Goal: Task Accomplishment & Management: Manage account settings

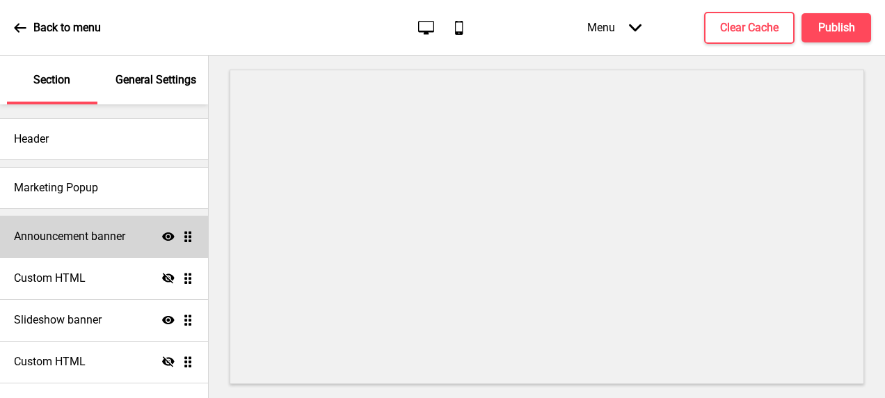
click at [50, 242] on h4 "Announcement banner" at bounding box center [69, 236] width 111 height 15
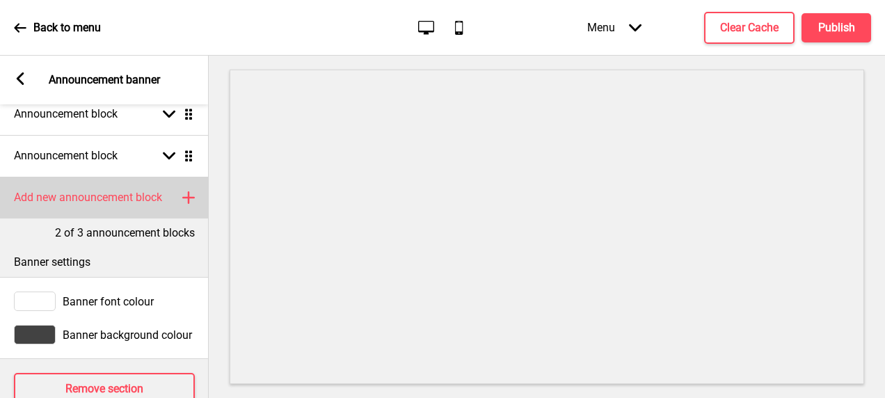
scroll to position [92, 0]
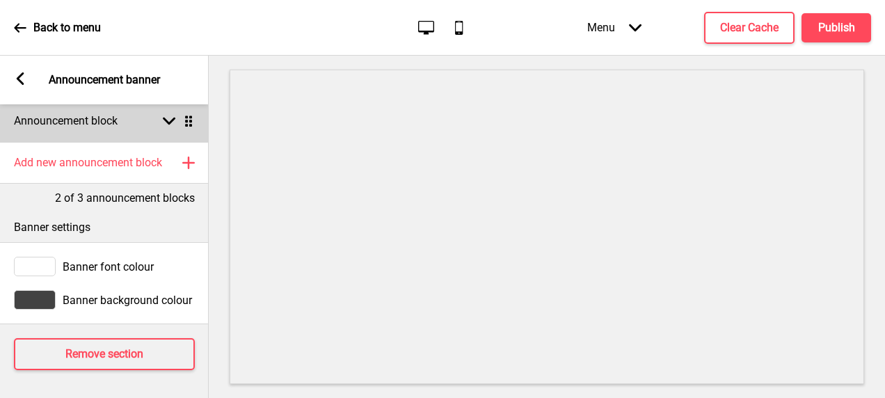
click at [150, 117] on div "Announcement block Arrow down Drag" at bounding box center [104, 121] width 209 height 42
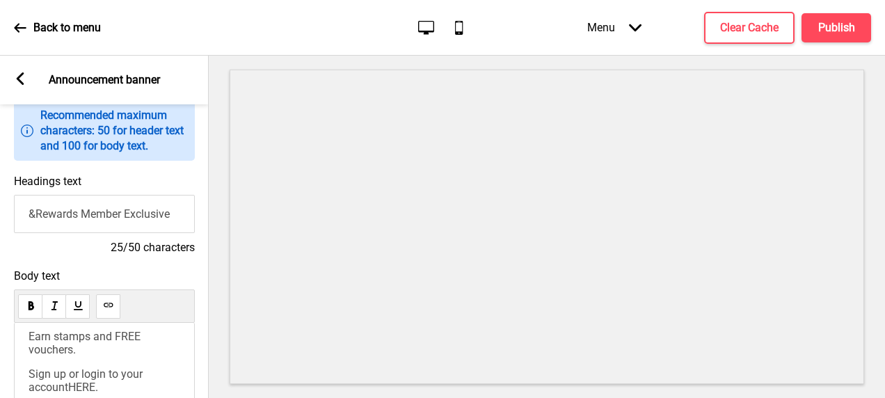
scroll to position [0, 0]
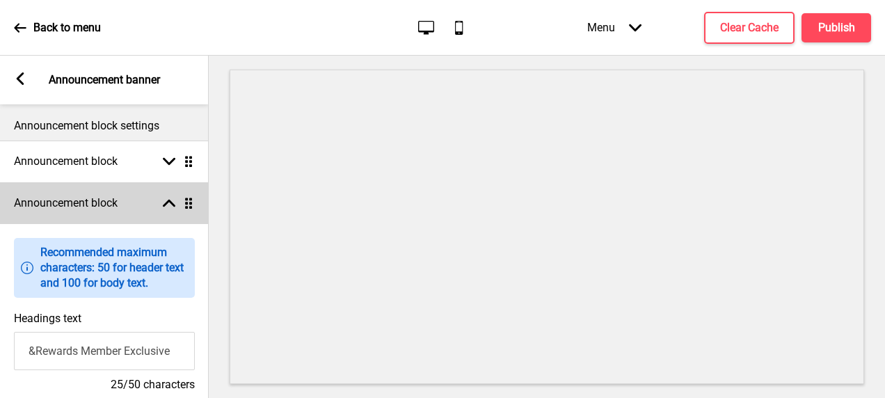
click at [157, 207] on div "Arrow up Drag" at bounding box center [175, 203] width 39 height 13
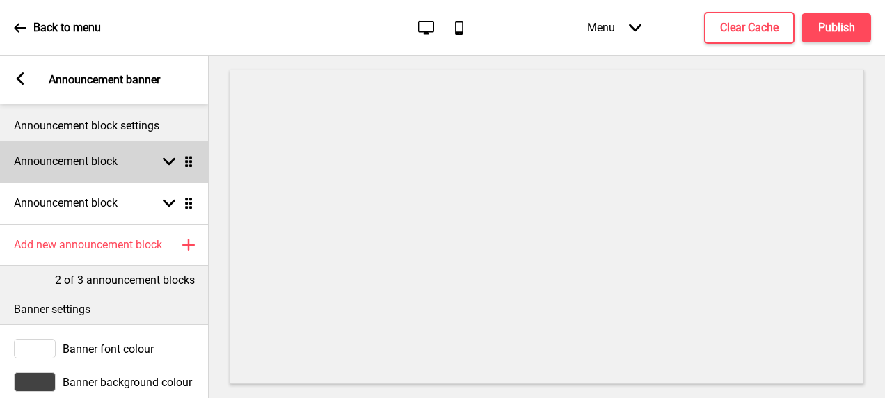
click at [155, 170] on div "Announcement block Arrow down Drag" at bounding box center [104, 162] width 209 height 42
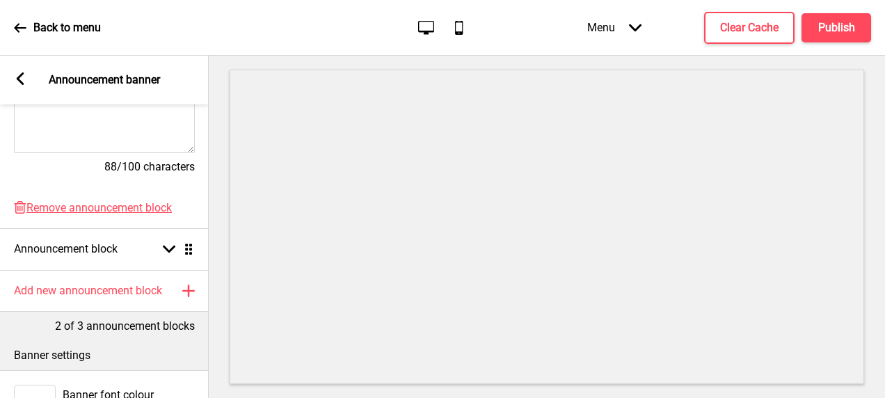
scroll to position [418, 0]
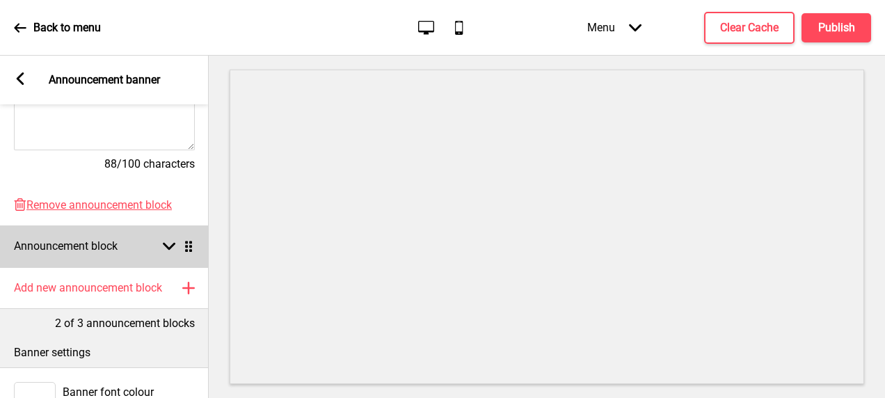
click at [147, 253] on div "Announcement block Arrow down Drag" at bounding box center [104, 246] width 209 height 42
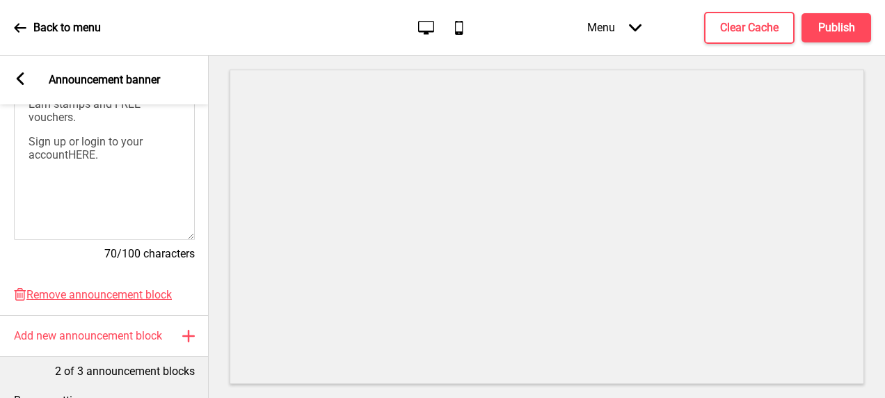
scroll to position [348, 0]
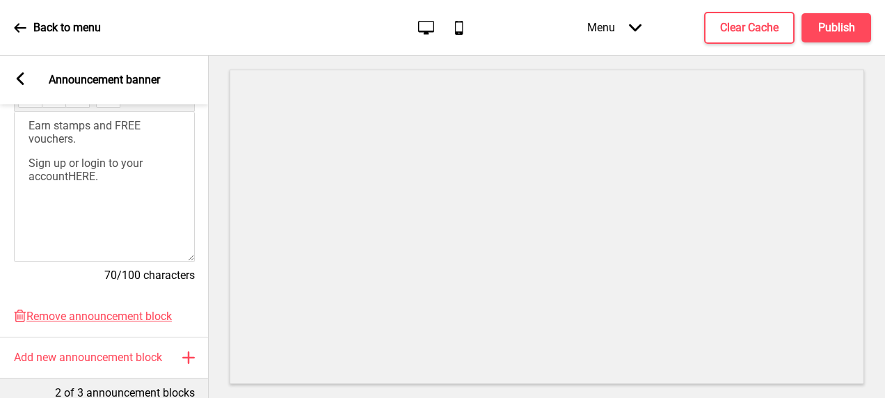
click at [112, 183] on p "Sign up or login to your account HERE ." at bounding box center [105, 170] width 152 height 26
click at [89, 183] on span "HERE" at bounding box center [81, 176] width 27 height 13
drag, startPoint x: 105, startPoint y: 184, endPoint x: 70, endPoint y: 182, distance: 34.8
click at [70, 182] on p "Sign up or login to your account HERE ." at bounding box center [105, 170] width 152 height 26
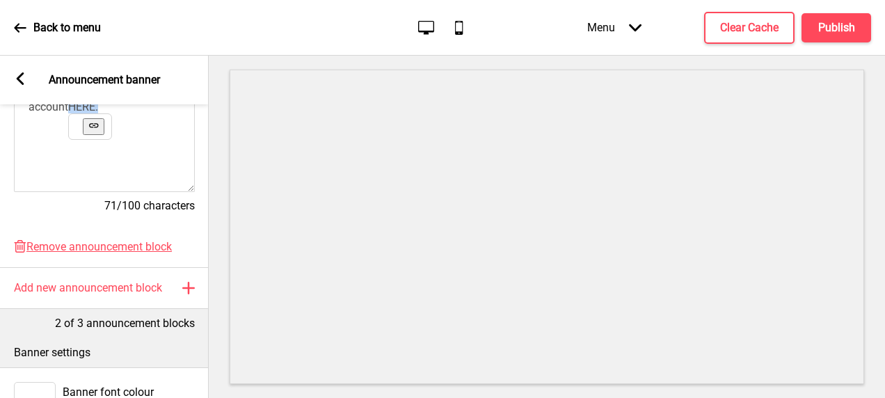
scroll to position [209, 0]
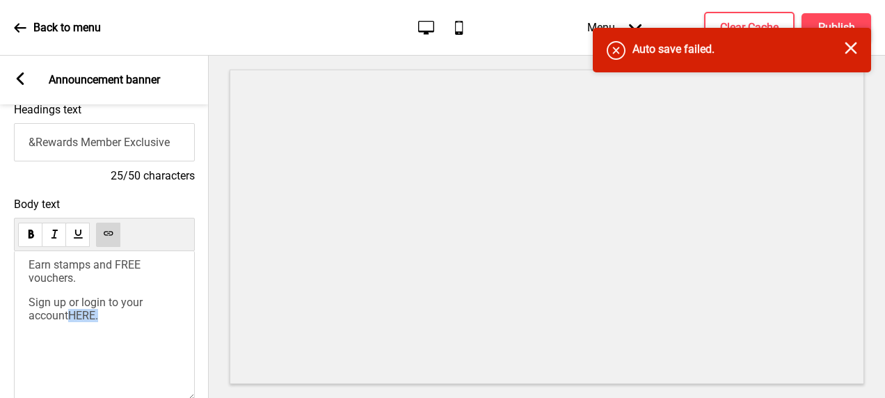
click at [107, 235] on use at bounding box center [108, 233] width 10 height 10
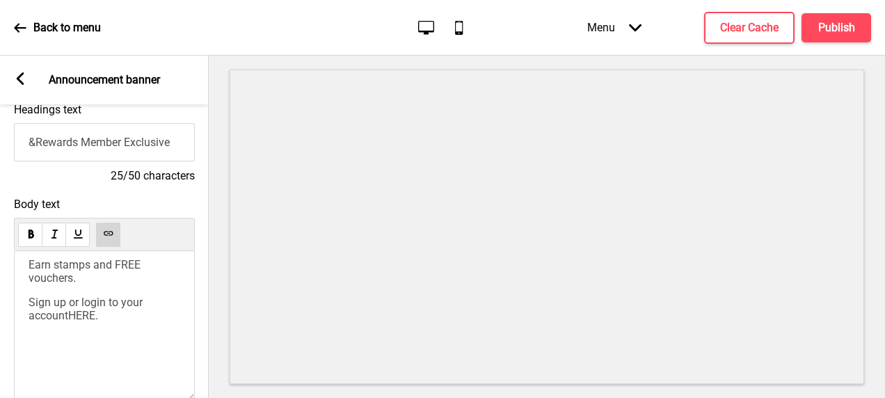
drag, startPoint x: 170, startPoint y: 337, endPoint x: 120, endPoint y: 328, distance: 50.9
click at [169, 338] on div "Earn stamps and FREE vouchers. Sign up or login to your account HERE ." at bounding box center [104, 326] width 181 height 150
click at [79, 322] on span "HERE" at bounding box center [81, 315] width 27 height 13
click at [95, 335] on icon at bounding box center [94, 334] width 3 height 1
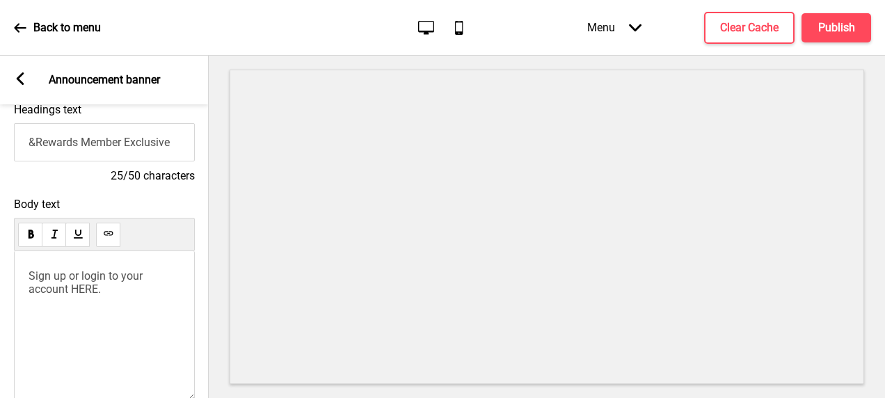
click at [86, 296] on span "Sign up or login to your account HERE." at bounding box center [87, 282] width 117 height 26
click at [29, 25] on div "Back to menu" at bounding box center [57, 28] width 87 height 38
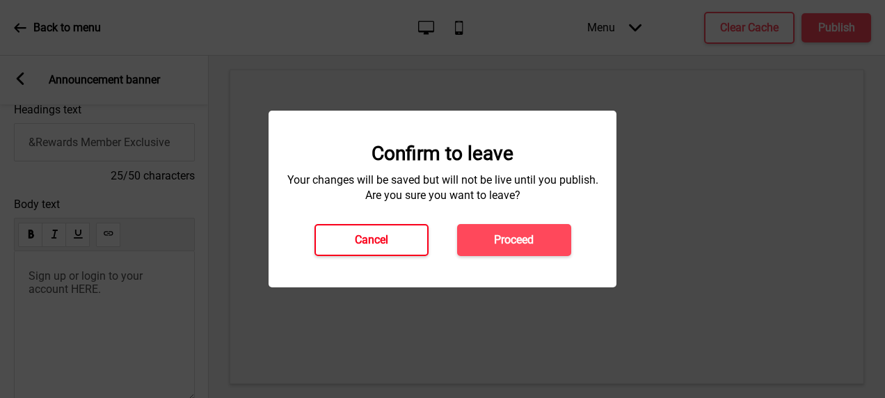
click at [365, 245] on h4 "Cancel" at bounding box center [371, 239] width 33 height 15
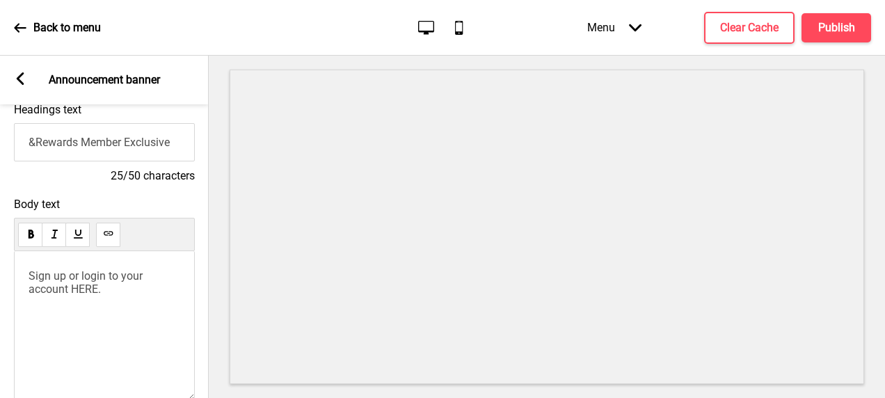
click at [81, 317] on div "Sign up or login to your account HERE." at bounding box center [104, 326] width 181 height 150
click at [78, 292] on span "Sign up or login to your account HERE." at bounding box center [87, 282] width 117 height 26
click at [109, 309] on div "Sign up or login to your account HERE." at bounding box center [104, 326] width 181 height 150
click at [120, 311] on div "Sign up or login to your account HERE." at bounding box center [104, 326] width 181 height 150
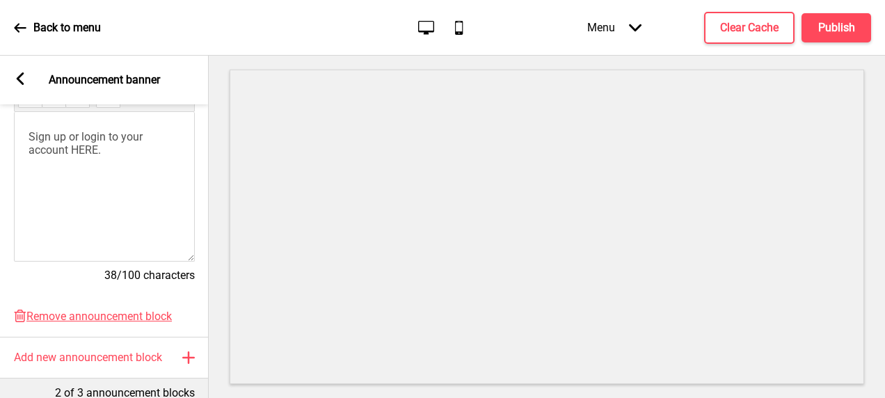
click at [90, 199] on div "Sign up or login to your account HERE." at bounding box center [104, 187] width 181 height 150
click at [82, 157] on span "Sign up or login to your account HERE." at bounding box center [87, 143] width 117 height 26
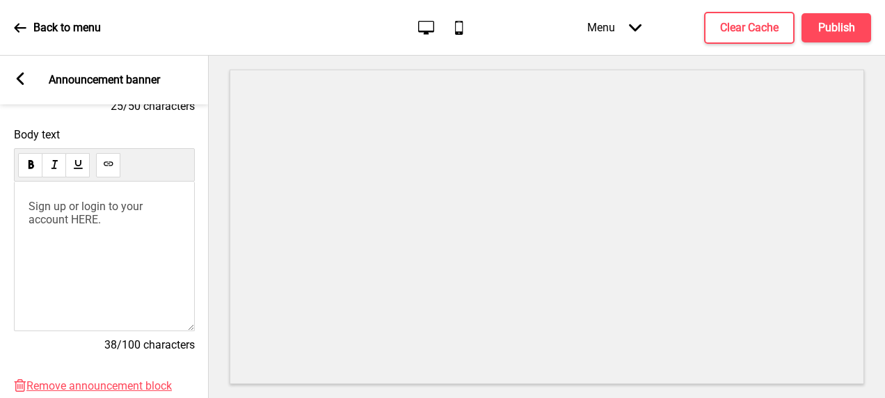
click at [123, 175] on div at bounding box center [104, 164] width 181 height 33
click at [113, 166] on icon at bounding box center [108, 163] width 9 height 4
click at [160, 253] on div "Sign up or login to your account HERE ." at bounding box center [104, 257] width 181 height 150
click at [121, 242] on div "Sign up or login to your account HERE ." at bounding box center [104, 257] width 181 height 150
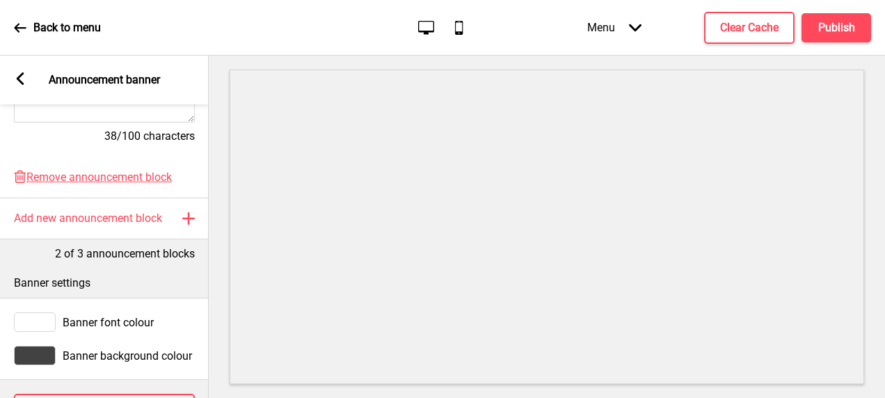
scroll to position [555, 0]
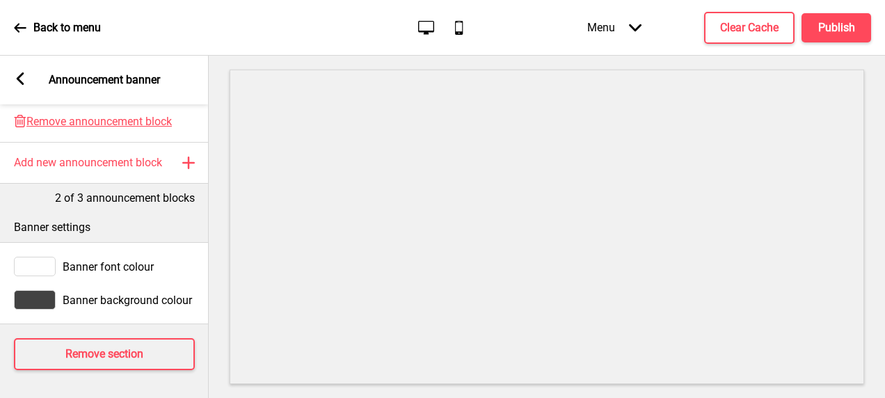
click at [57, 260] on div "Banner font colour" at bounding box center [104, 266] width 181 height 19
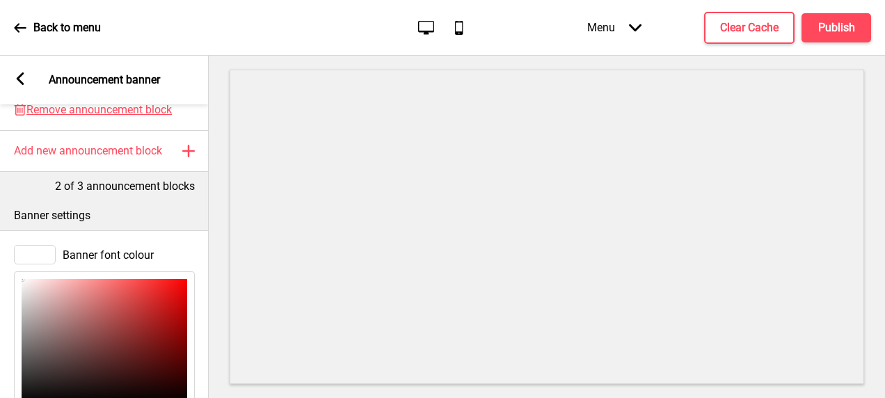
type input "F6F4F4"
type input "246"
type input "244"
click at [23, 285] on div at bounding box center [105, 341] width 166 height 125
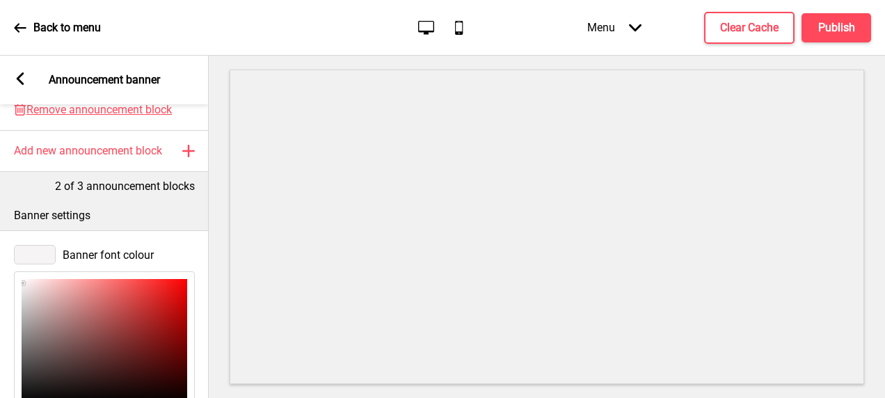
type input "F7F6F6"
type input "247"
type input "246"
type input "FAF8F8"
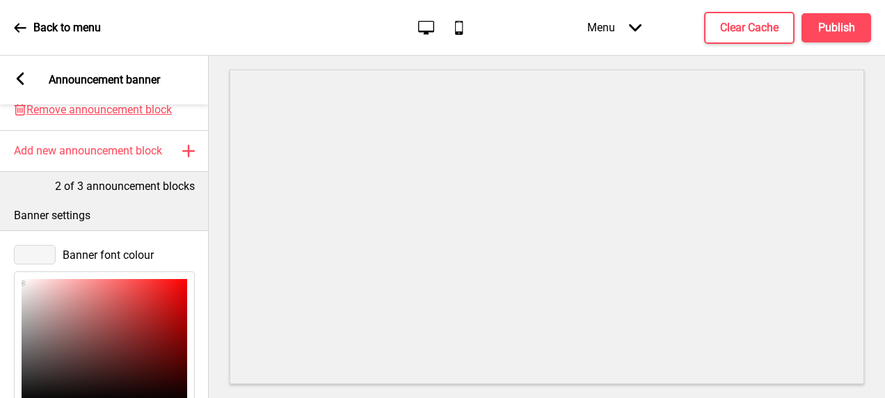
type input "250"
type input "248"
type input "FFFDFD"
type input "255"
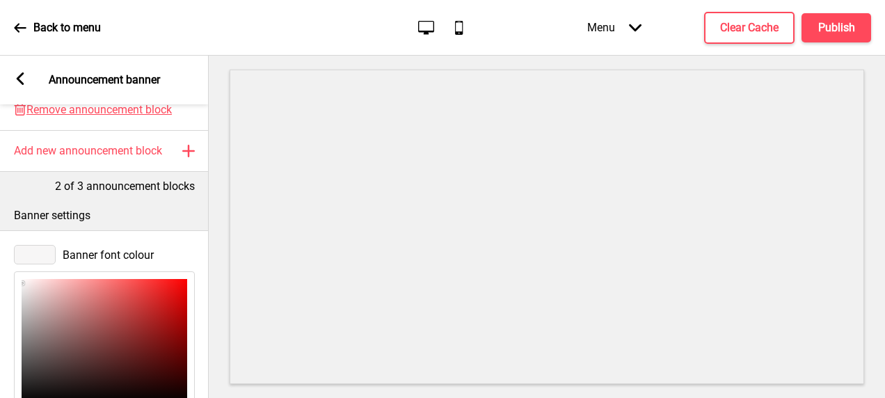
type input "253"
type input "FFFFFF"
type input "255"
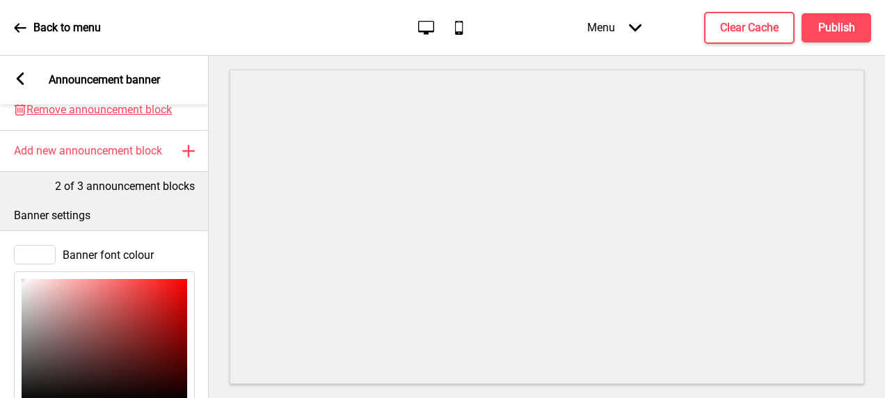
drag, startPoint x: 22, startPoint y: 284, endPoint x: 6, endPoint y: 264, distance: 26.2
click at [6, 264] on div "Banner font colour FFFFFF hex 255 r 255 g 255 b 100 a" at bounding box center [104, 368] width 209 height 261
click at [197, 232] on div "Banner font colour FFFFFF hex 255 r 255 g 255 b 100 a Banner background colour" at bounding box center [104, 385] width 209 height 310
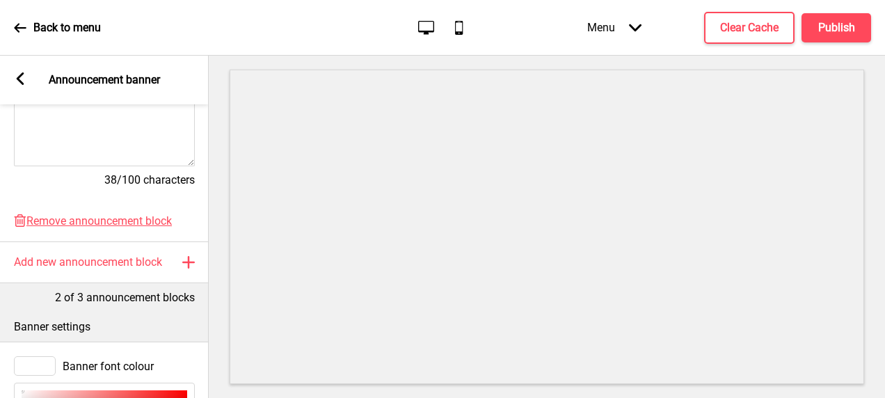
scroll to position [436, 0]
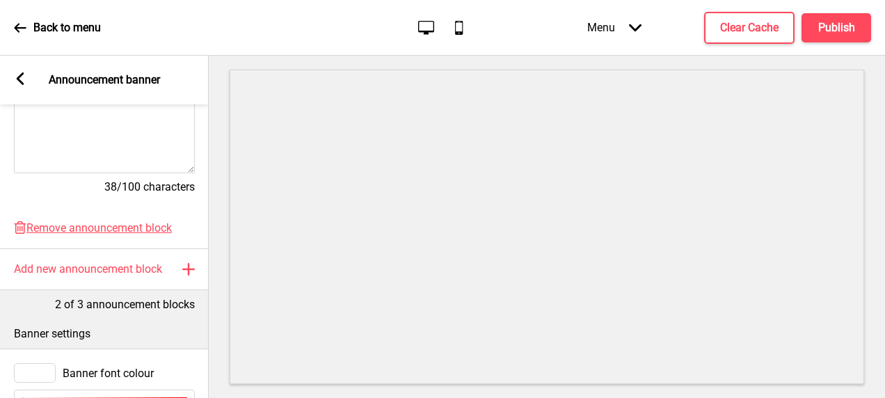
click at [110, 131] on div "Sign up or login to your account HERE ." at bounding box center [104, 99] width 181 height 150
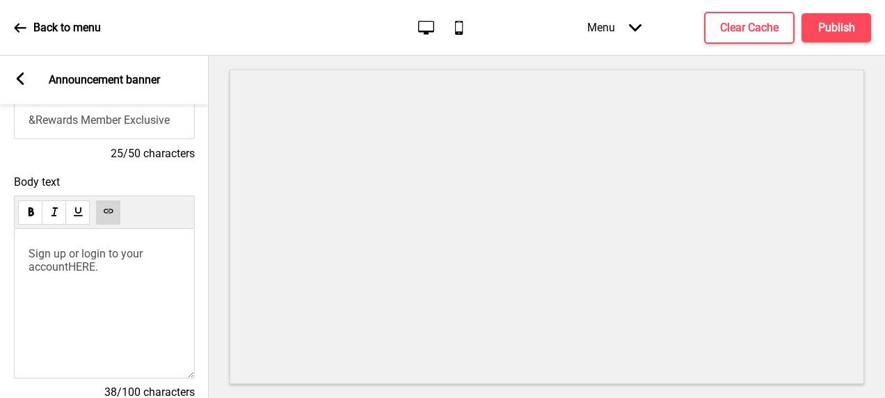
scroll to position [228, 0]
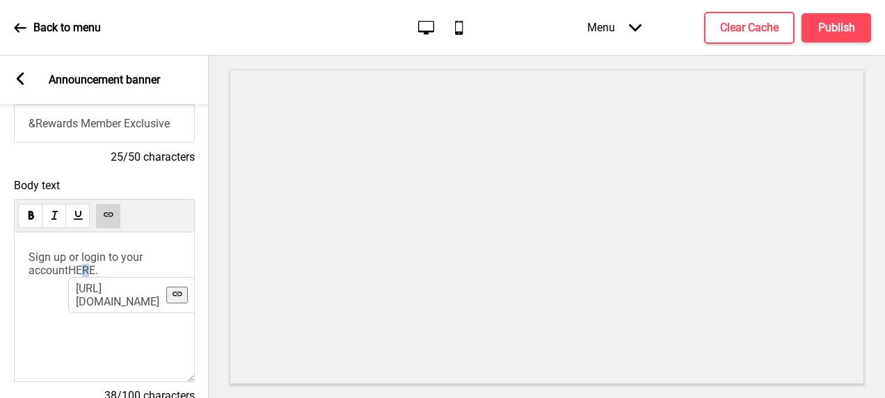
click at [87, 277] on span "HERE" at bounding box center [81, 270] width 27 height 13
click at [121, 271] on p "Sign up or login to your account HERE https://nrewards.res.com.sg/ ." at bounding box center [105, 264] width 152 height 26
click at [136, 136] on input "&Rewards Member Exclusive" at bounding box center [104, 123] width 181 height 38
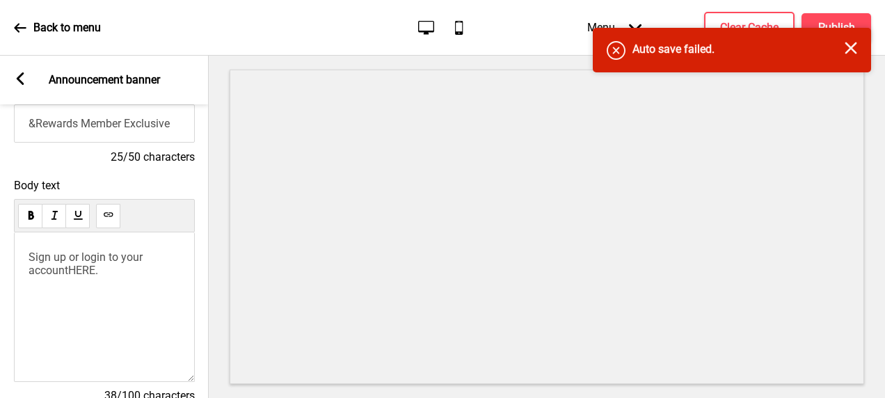
click at [853, 52] on icon "Close" at bounding box center [851, 48] width 13 height 13
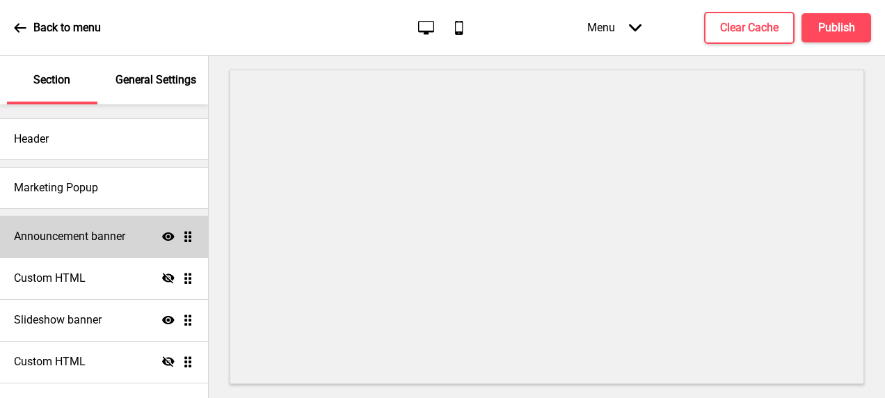
click at [74, 239] on h4 "Announcement banner" at bounding box center [69, 236] width 111 height 15
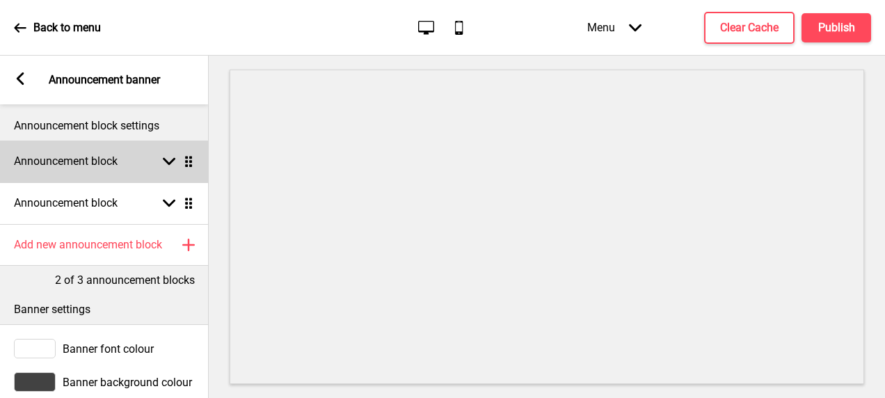
click at [102, 159] on h4 "Announcement block" at bounding box center [66, 161] width 104 height 15
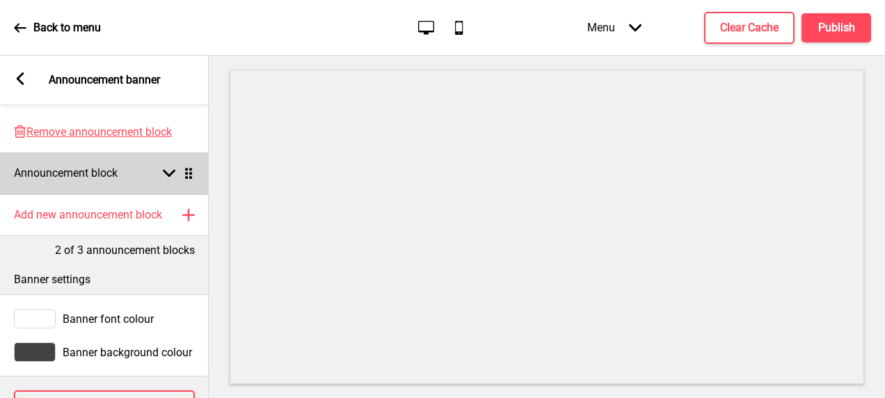
scroll to position [415, 0]
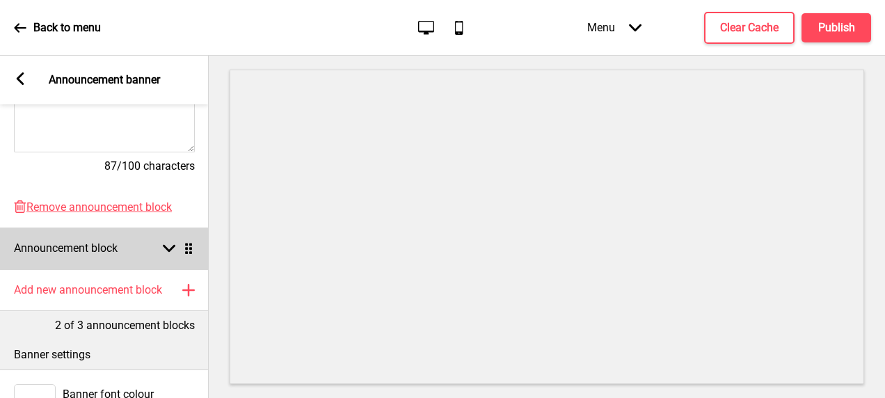
click at [138, 256] on div "Announcement block Arrow down Drag" at bounding box center [104, 249] width 209 height 42
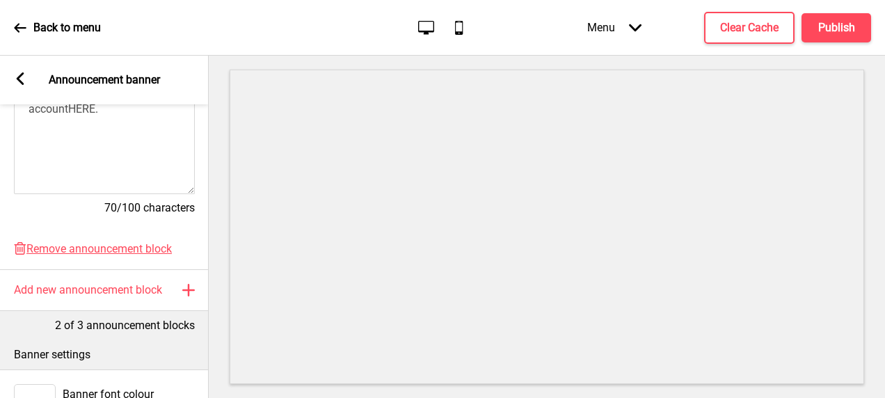
click at [89, 116] on span "HERE" at bounding box center [81, 108] width 27 height 13
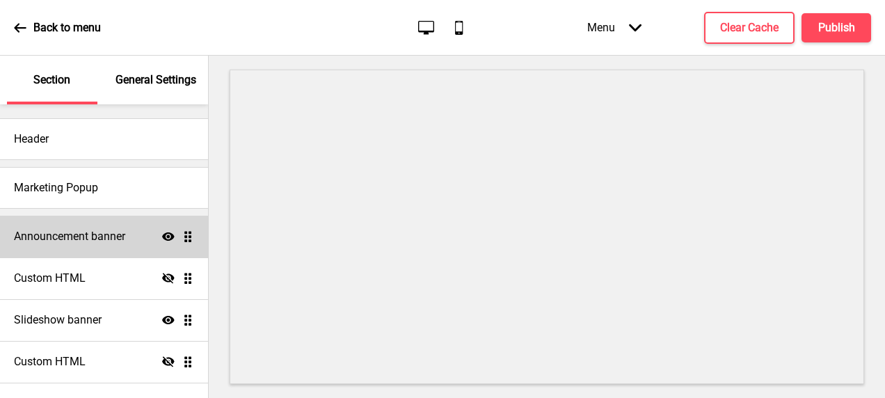
click at [95, 242] on h4 "Announcement banner" at bounding box center [69, 236] width 111 height 15
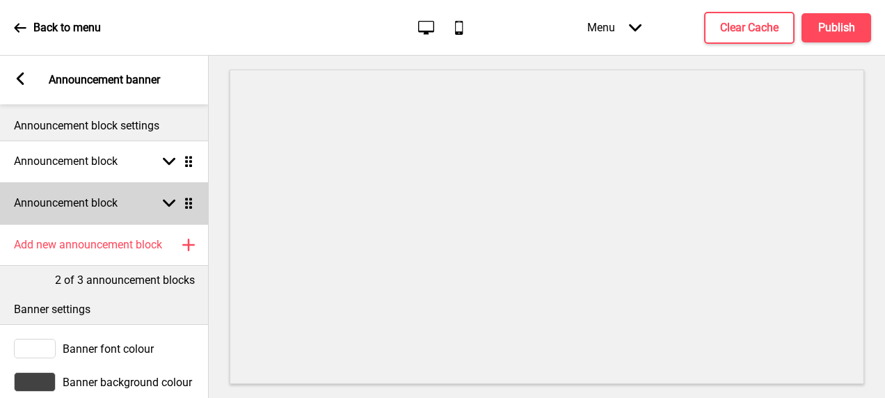
click at [106, 207] on h4 "Announcement block" at bounding box center [66, 203] width 104 height 15
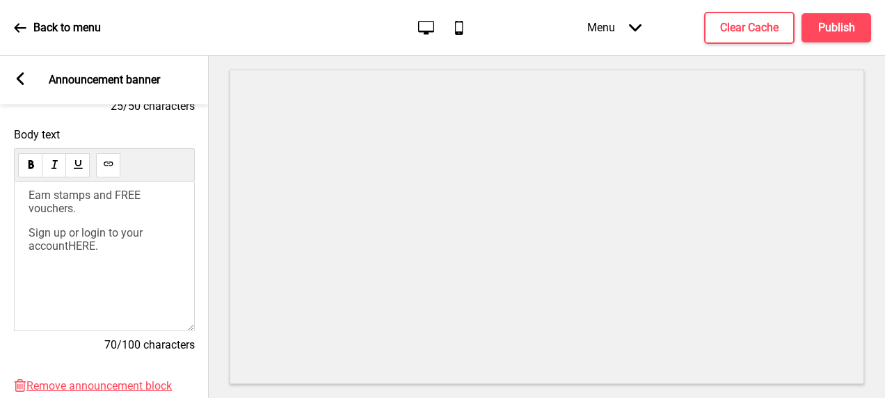
scroll to position [348, 0]
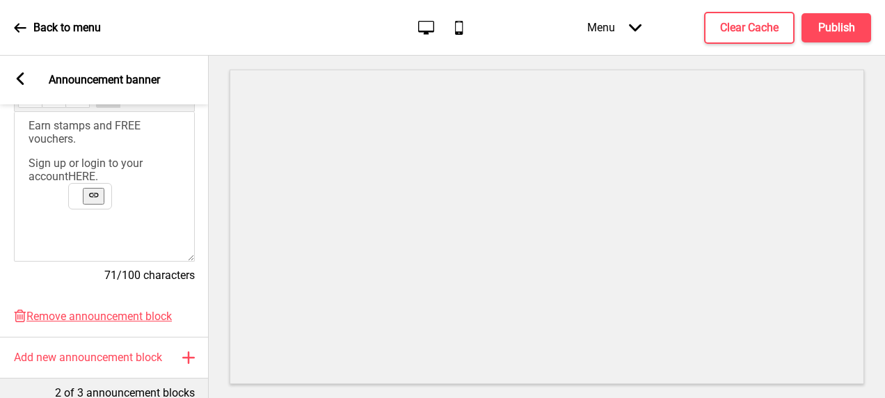
click at [88, 183] on span "HERE" at bounding box center [81, 176] width 27 height 13
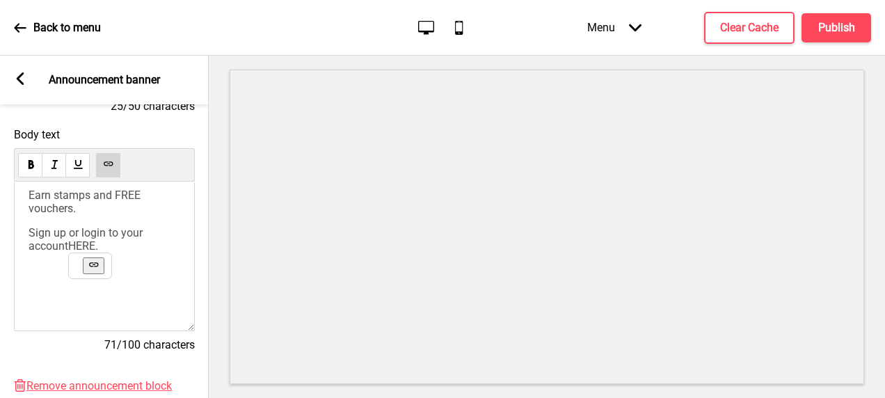
click at [86, 253] on span "HERE" at bounding box center [81, 245] width 27 height 13
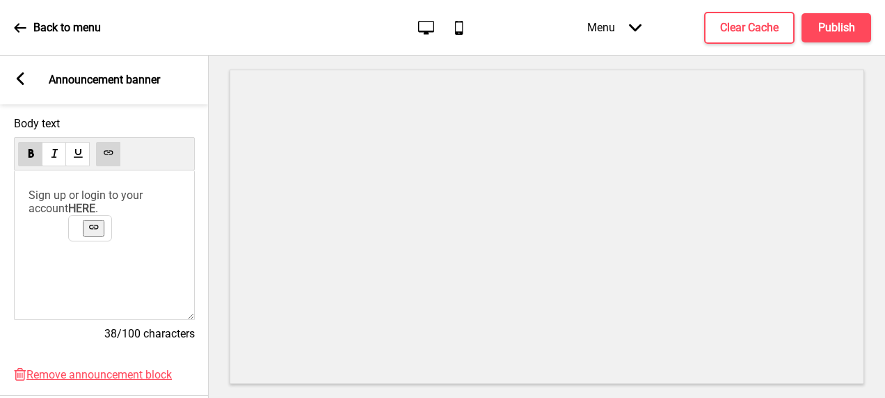
click at [193, 245] on div "Sign up or login to your account HERE ." at bounding box center [104, 245] width 181 height 150
click at [136, 227] on div "Sign up or login to your account HERE ." at bounding box center [104, 245] width 181 height 150
click at [131, 206] on p "Sign up or login to your account HERE ." at bounding box center [105, 202] width 152 height 26
click at [85, 240] on div "Sign up or login to your account HERE ." at bounding box center [104, 245] width 181 height 150
click at [60, 222] on div "Sign up or login to your account HERE ." at bounding box center [104, 245] width 181 height 150
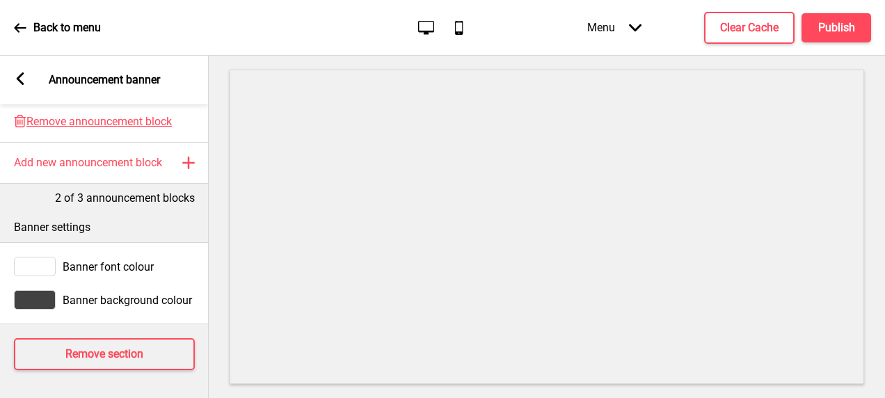
scroll to position [137, 0]
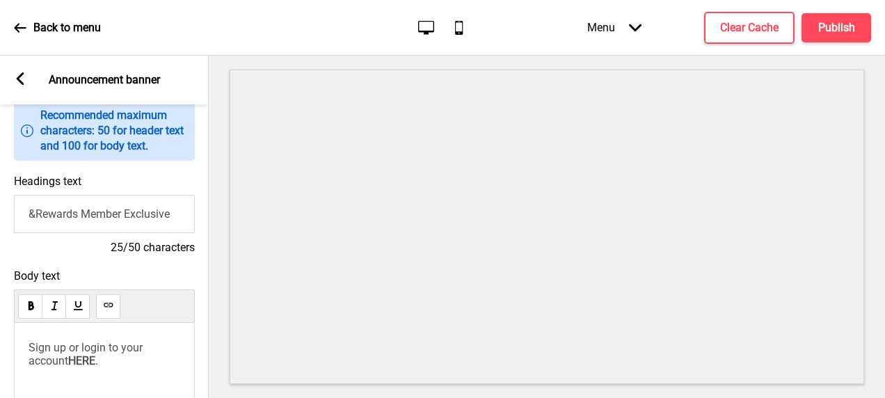
click at [129, 210] on input "&Rewards Member Exclusive" at bounding box center [104, 214] width 181 height 38
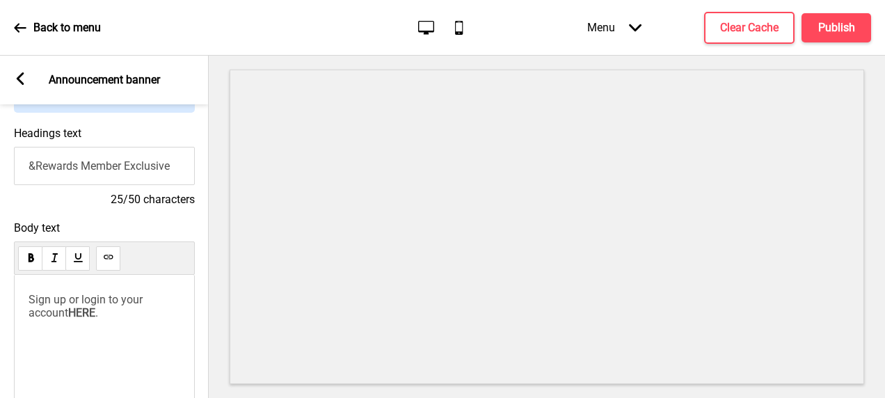
scroll to position [207, 0]
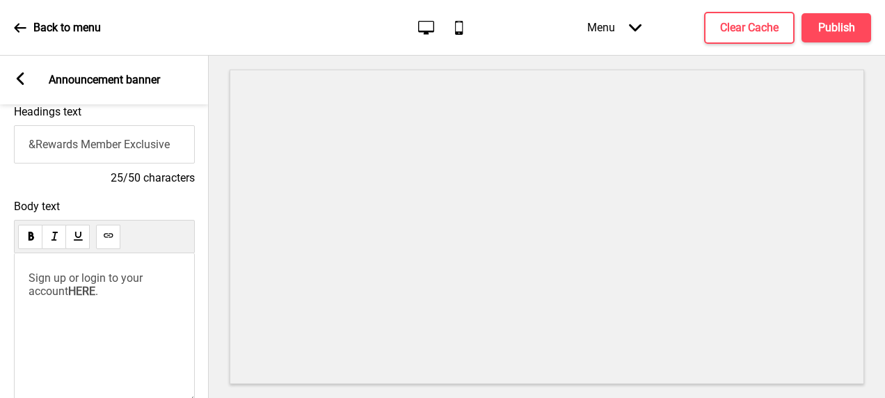
click at [129, 296] on p "Sign up or login to your account HERE ." at bounding box center [105, 284] width 152 height 26
click at [113, 315] on div "Sign up or login to your account HERE ﻿" at bounding box center [104, 328] width 181 height 150
click at [79, 363] on div "Sign up or login to your account HERE ﻿" at bounding box center [104, 328] width 181 height 150
click at [89, 293] on span "HERE" at bounding box center [81, 291] width 27 height 13
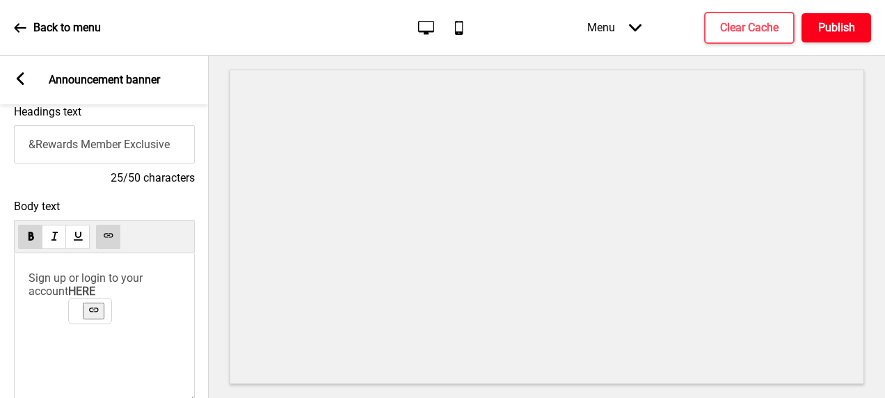
click at [835, 38] on button "Publish" at bounding box center [837, 27] width 70 height 29
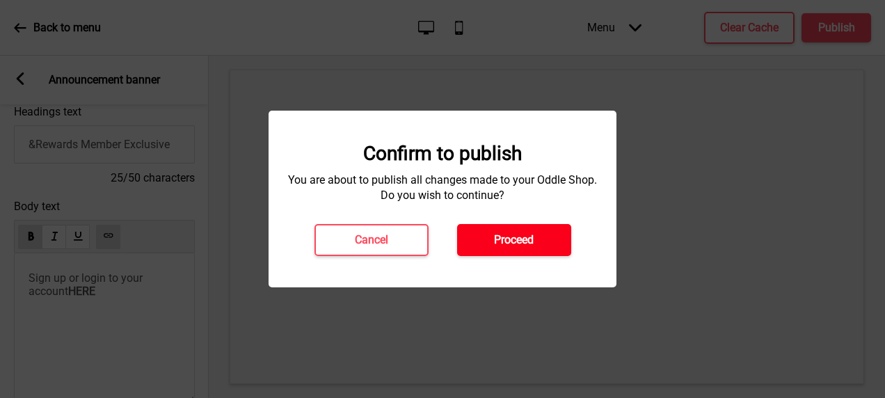
click at [521, 233] on h4 "Proceed" at bounding box center [514, 239] width 40 height 15
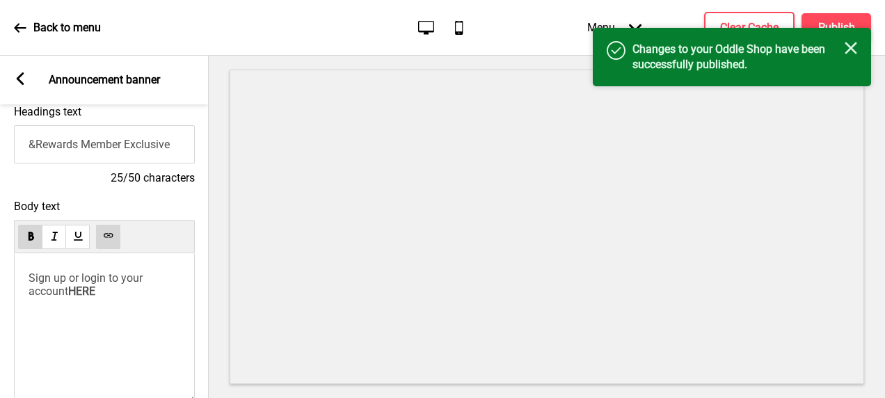
click at [851, 50] on icon "Close" at bounding box center [851, 48] width 13 height 13
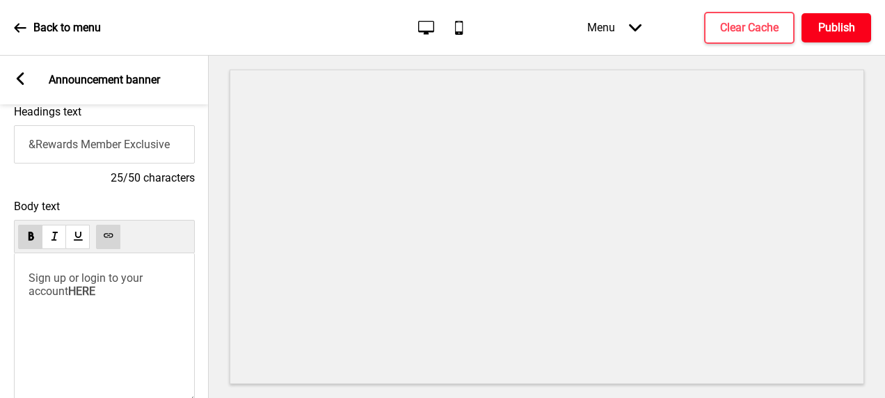
click at [840, 32] on h4 "Publish" at bounding box center [836, 27] width 37 height 15
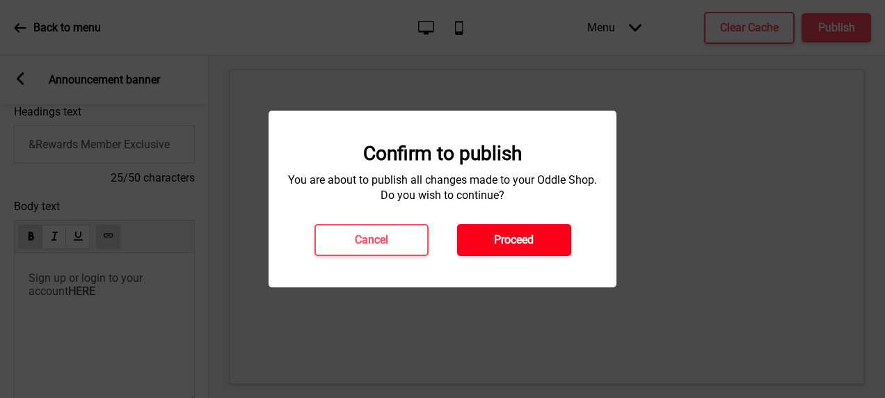
click at [515, 235] on h4 "Proceed" at bounding box center [514, 239] width 40 height 15
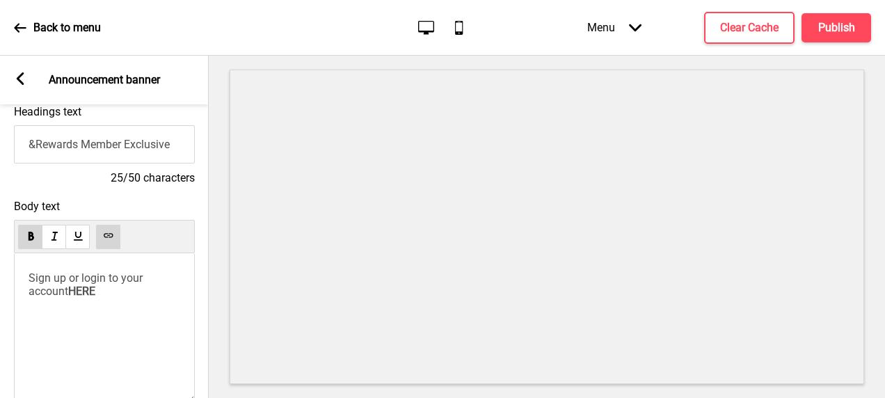
click at [103, 327] on div "Sign up or login to your account HERE ﻿" at bounding box center [104, 328] width 181 height 150
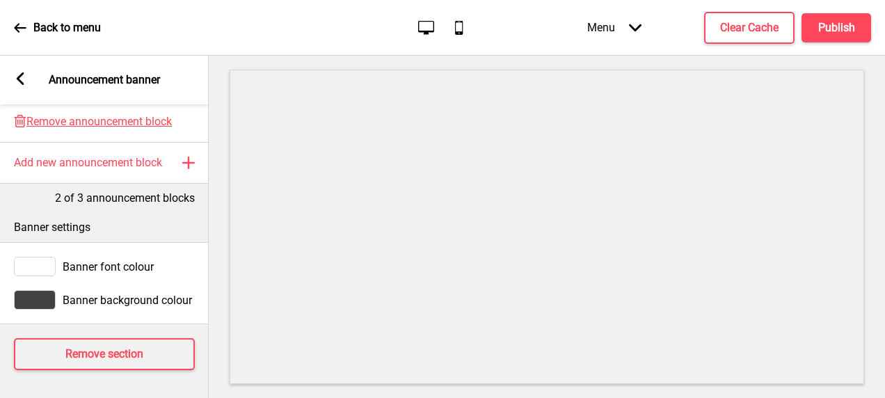
scroll to position [555, 0]
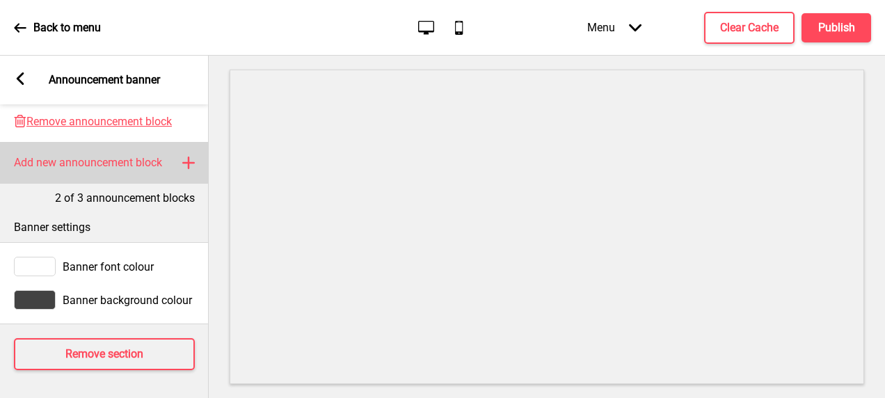
click at [127, 161] on div "Add new announcement block Plus" at bounding box center [104, 163] width 209 height 42
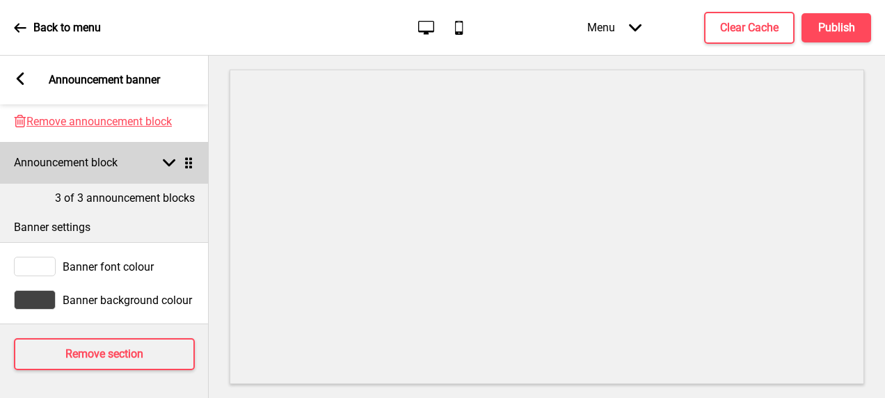
click at [163, 157] on rect at bounding box center [169, 163] width 13 height 13
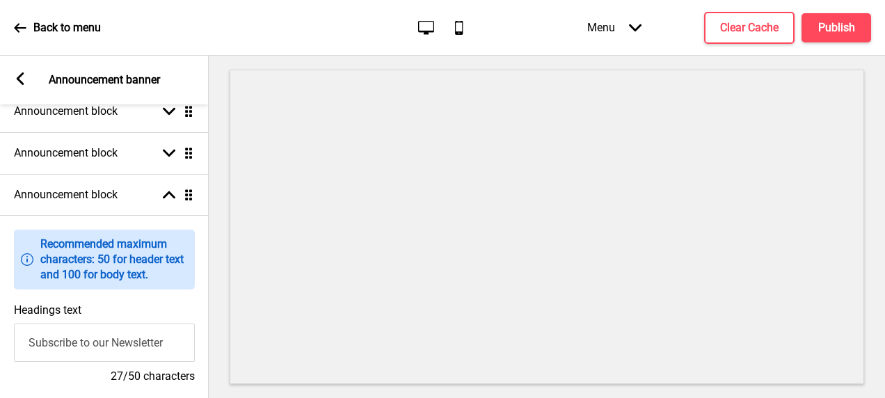
scroll to position [0, 0]
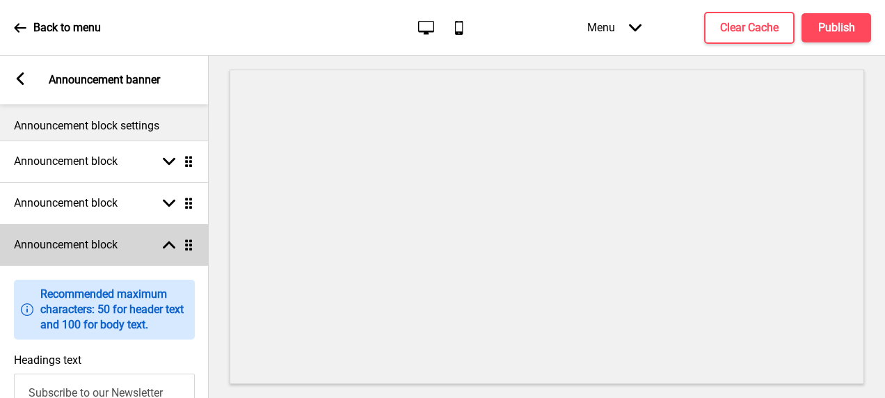
click at [121, 246] on div "Announcement block Arrow up Drag" at bounding box center [104, 245] width 209 height 42
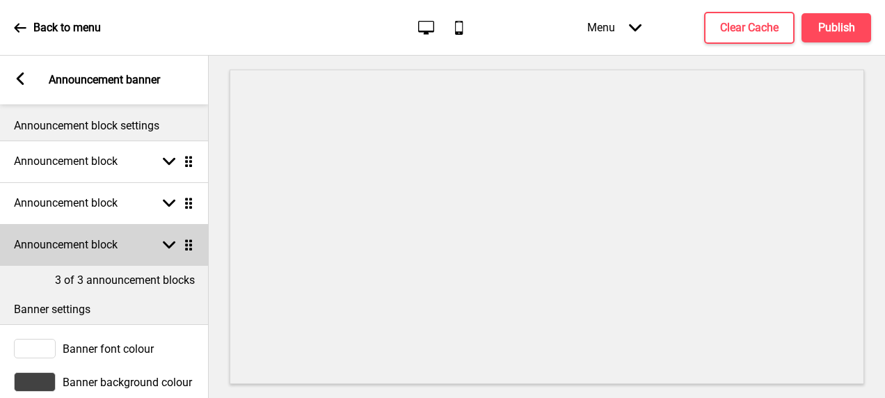
click at [162, 241] on div "Arrow down Drag" at bounding box center [175, 245] width 39 height 13
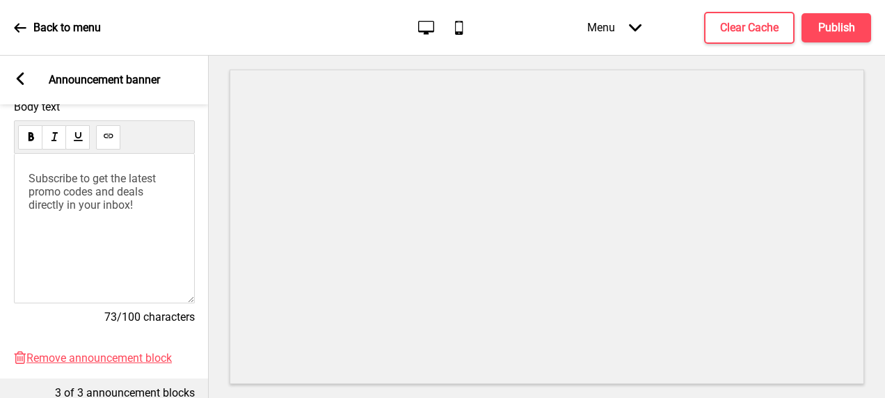
scroll to position [418, 0]
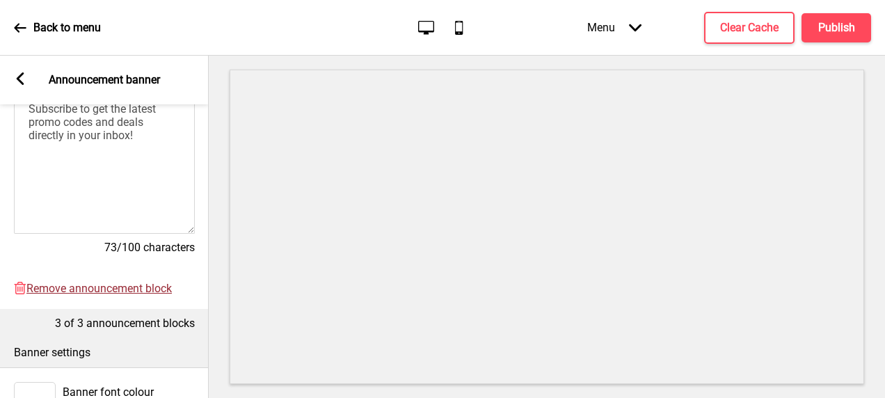
click at [147, 289] on span "Remove announcement block" at bounding box center [98, 288] width 145 height 13
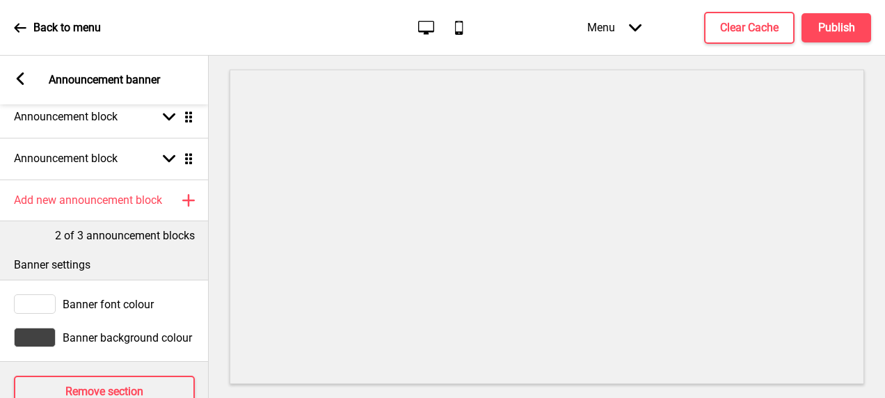
scroll to position [0, 0]
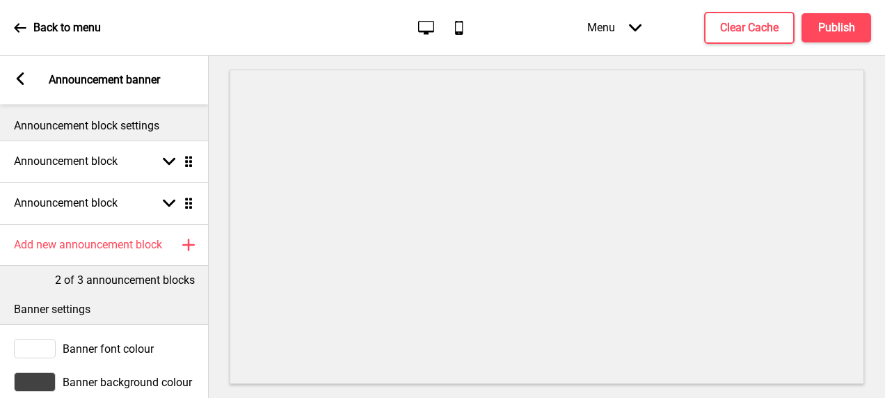
click at [25, 84] on rect at bounding box center [20, 78] width 13 height 13
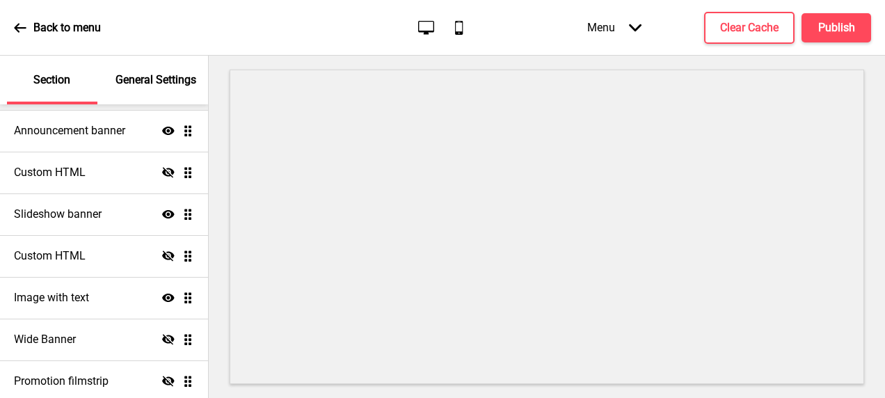
scroll to position [242, 0]
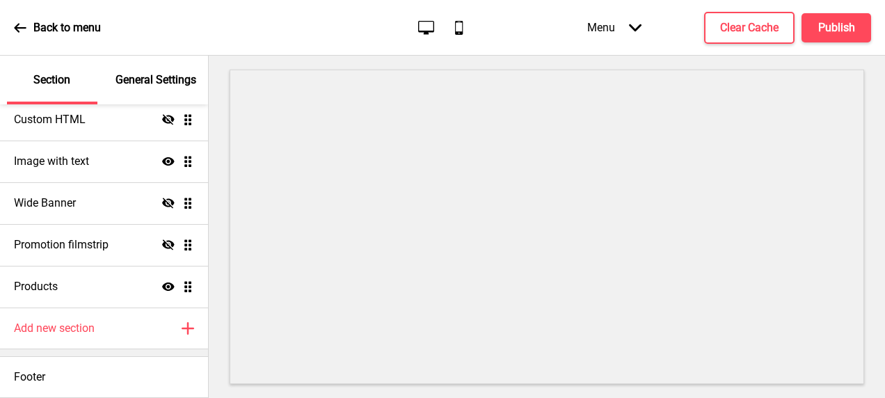
click at [116, 71] on div "General Settings" at bounding box center [156, 80] width 90 height 49
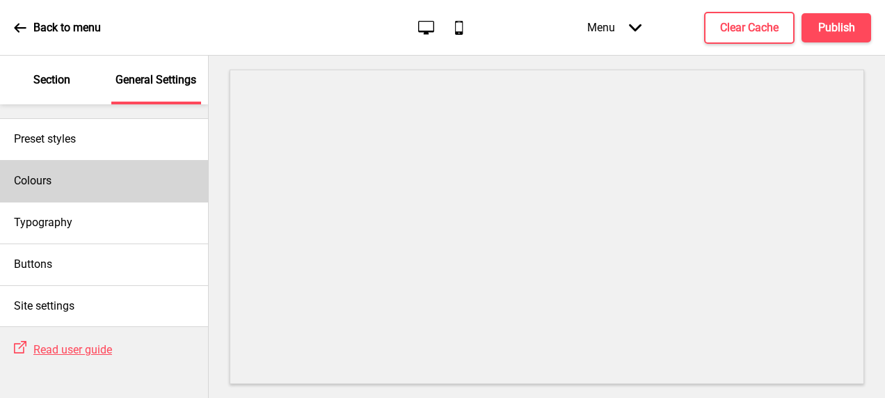
click at [109, 170] on div "Colours" at bounding box center [104, 181] width 208 height 42
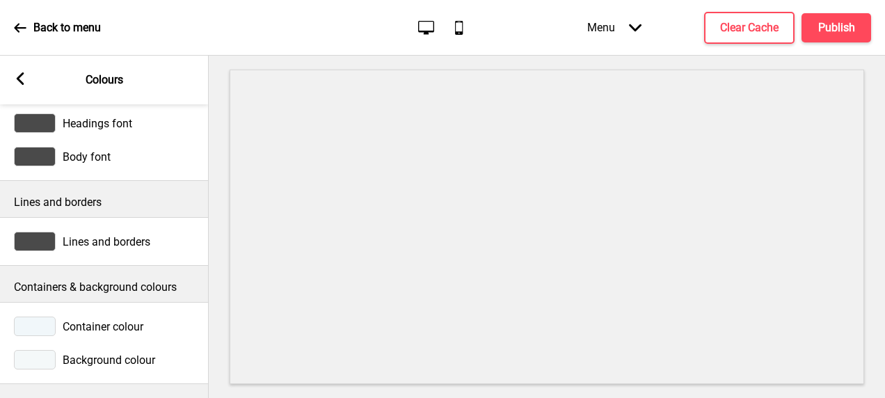
scroll to position [84, 0]
click at [23, 77] on rect at bounding box center [20, 78] width 13 height 13
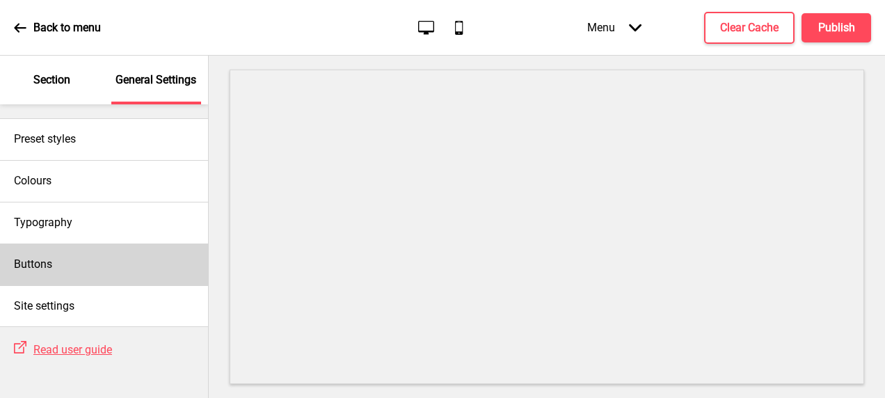
click at [97, 259] on div "Buttons" at bounding box center [104, 265] width 208 height 42
select select "outline"
select select "pill"
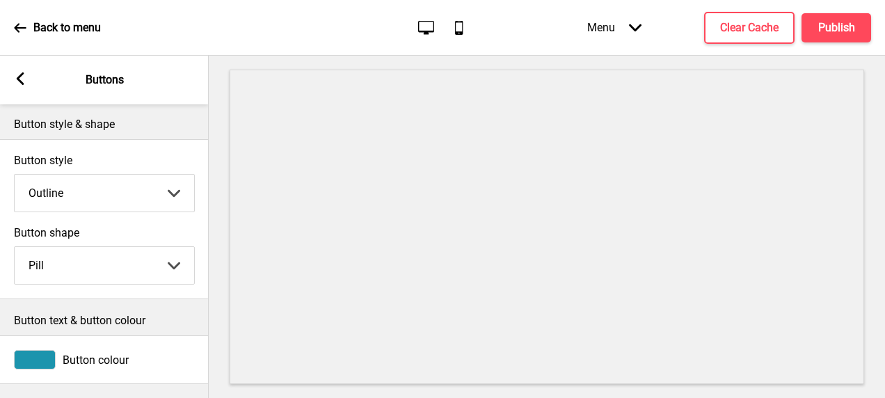
scroll to position [0, 0]
click at [17, 70] on div "Arrow left Buttons" at bounding box center [104, 80] width 209 height 49
click at [33, 90] on div "Arrow left Buttons" at bounding box center [104, 80] width 209 height 49
click at [31, 86] on div "Arrow left Buttons" at bounding box center [104, 80] width 209 height 49
click at [25, 84] on rect at bounding box center [20, 78] width 13 height 13
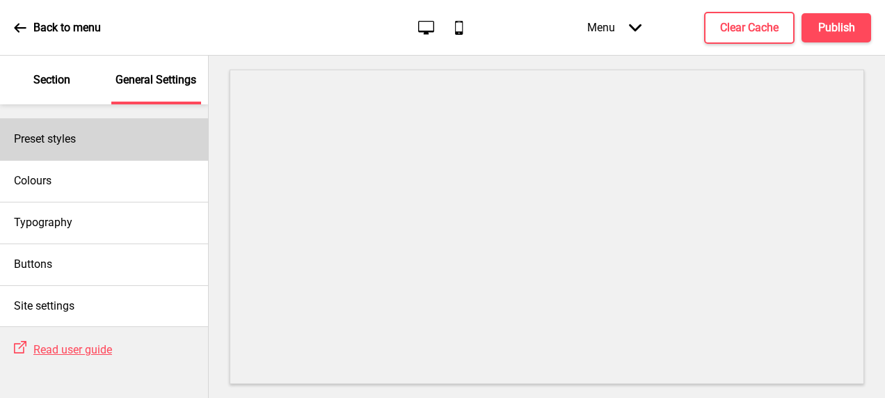
click at [86, 148] on div "Preset styles" at bounding box center [104, 139] width 208 height 42
select select "Custom"
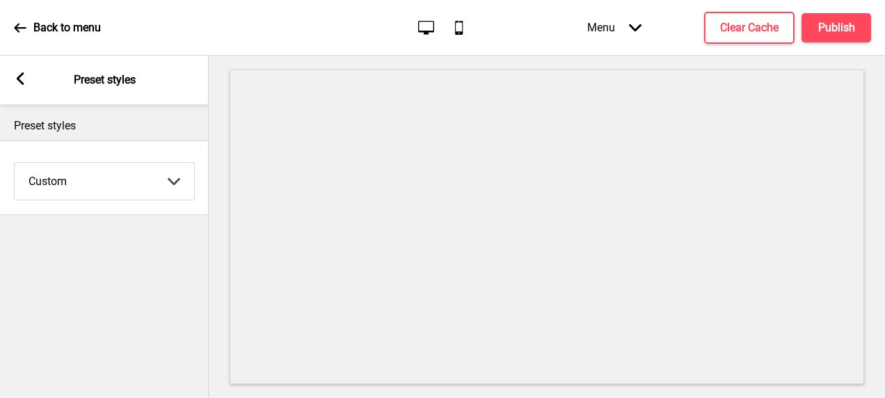
click at [24, 85] on div "Arrow left" at bounding box center [20, 79] width 13 height 15
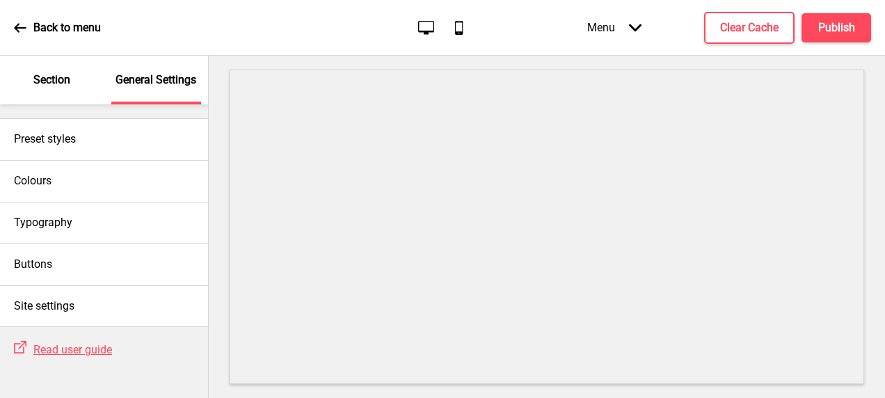
click at [17, 29] on icon at bounding box center [20, 27] width 12 height 9
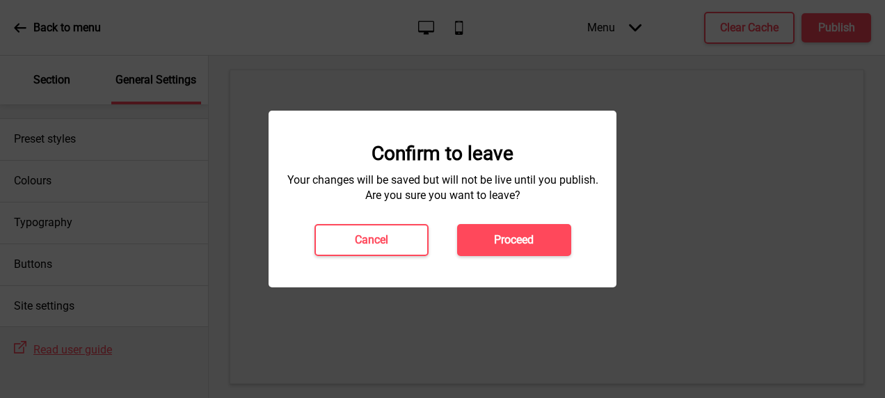
click at [547, 251] on button "Proceed" at bounding box center [514, 240] width 114 height 32
